Goal: Transaction & Acquisition: Purchase product/service

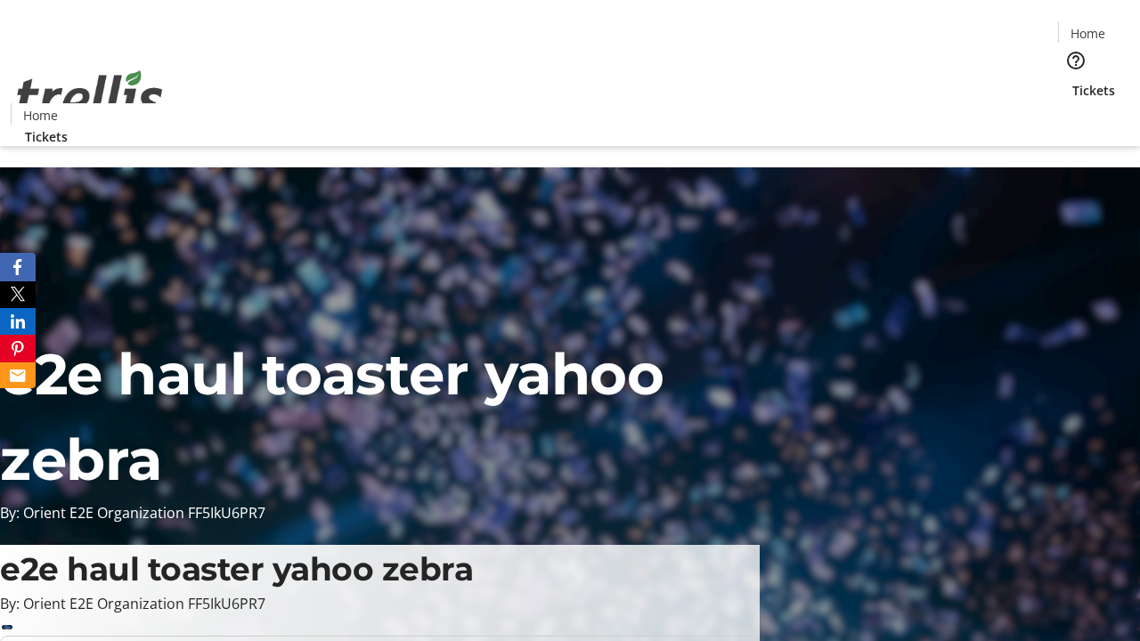
click at [1072, 81] on span "Tickets" at bounding box center [1093, 90] width 43 height 19
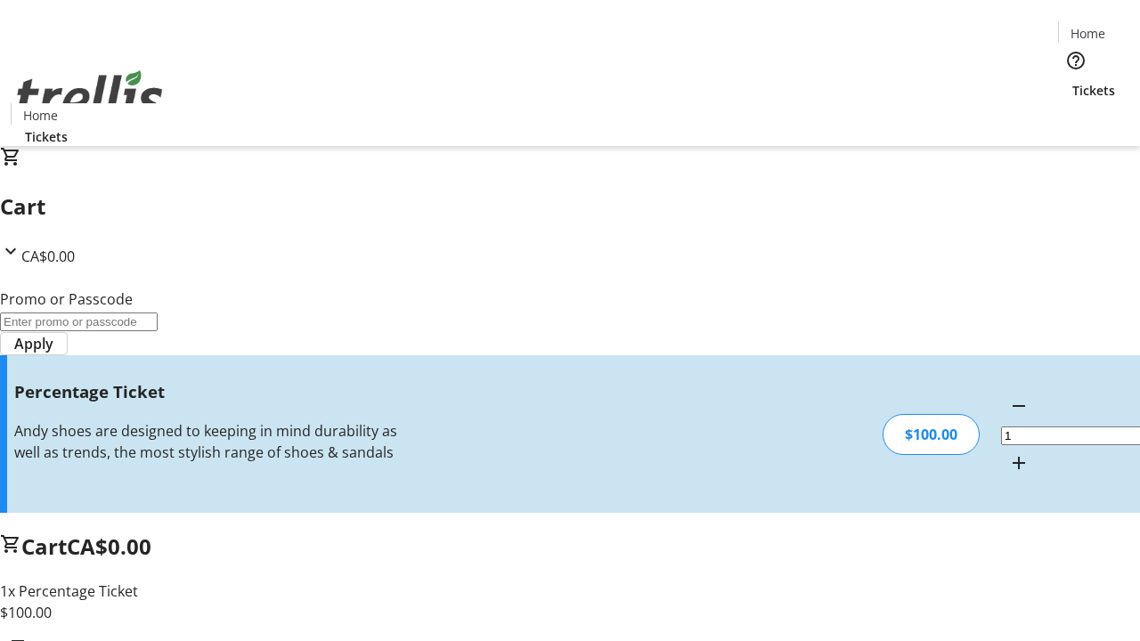
type input "FOO"
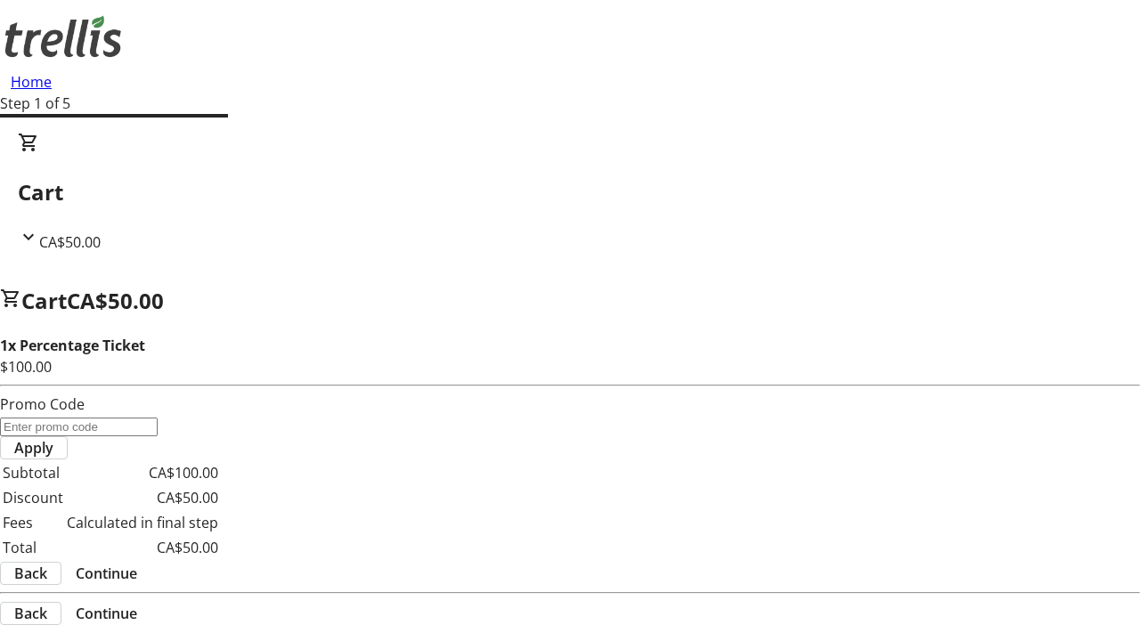
click at [137, 563] on span "Continue" at bounding box center [106, 573] width 61 height 21
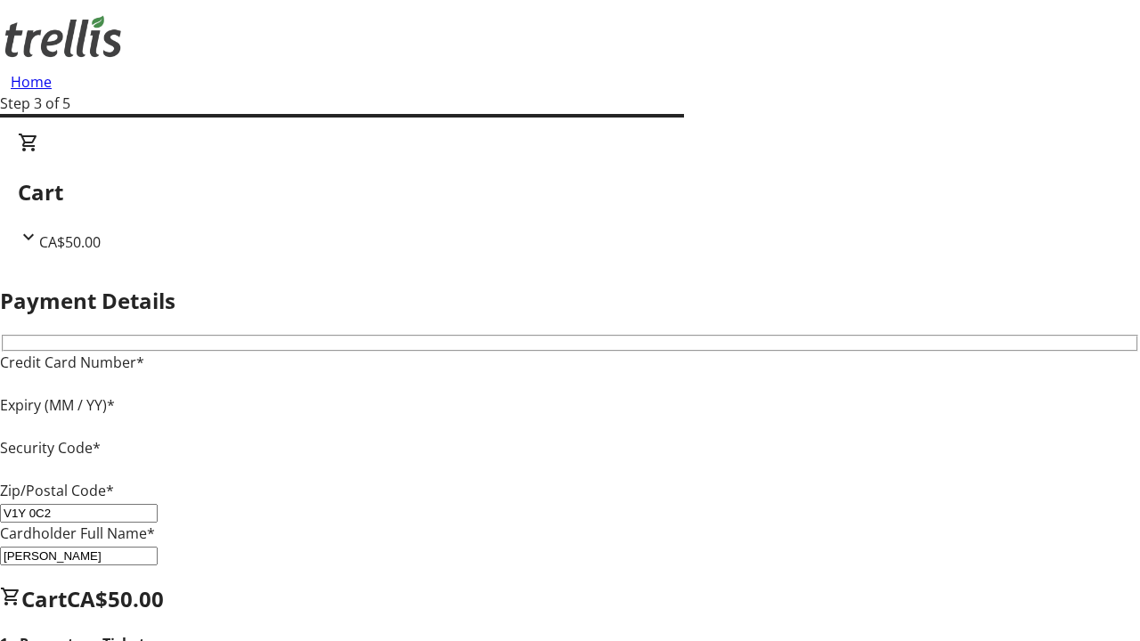
type input "V1Y 0C2"
